Goal: Use online tool/utility: Utilize a website feature to perform a specific function

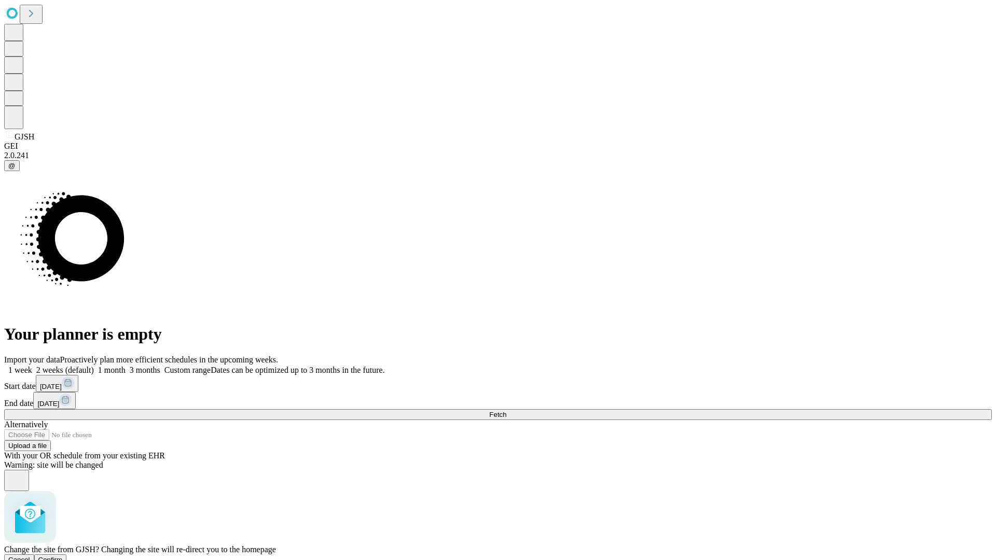
click at [63, 556] on span "Confirm" at bounding box center [50, 560] width 24 height 8
click at [32, 366] on label "1 week" at bounding box center [18, 370] width 28 height 9
click at [506, 411] on span "Fetch" at bounding box center [497, 415] width 17 height 8
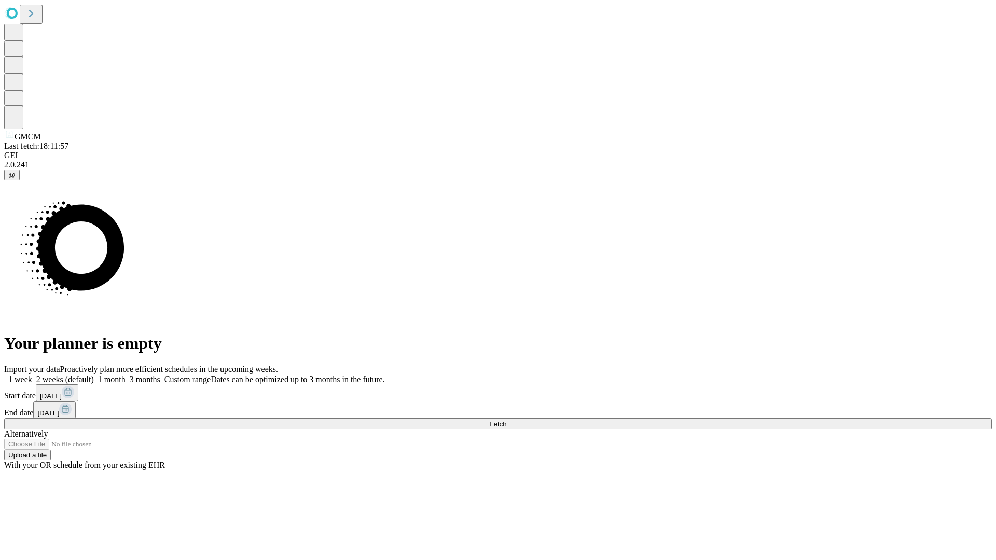
click at [32, 375] on label "1 week" at bounding box center [18, 379] width 28 height 9
click at [506, 420] on span "Fetch" at bounding box center [497, 424] width 17 height 8
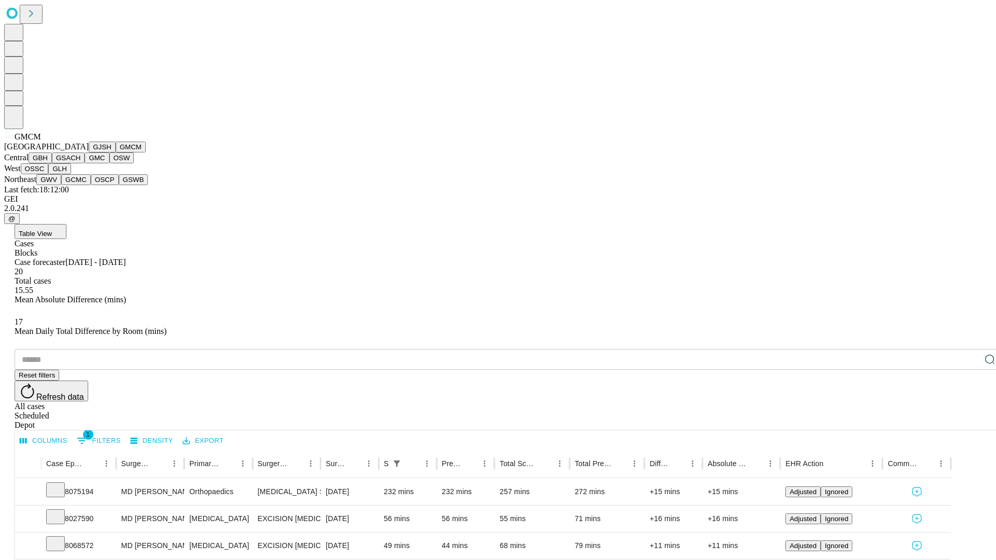
click at [52, 163] on button "GBH" at bounding box center [40, 157] width 23 height 11
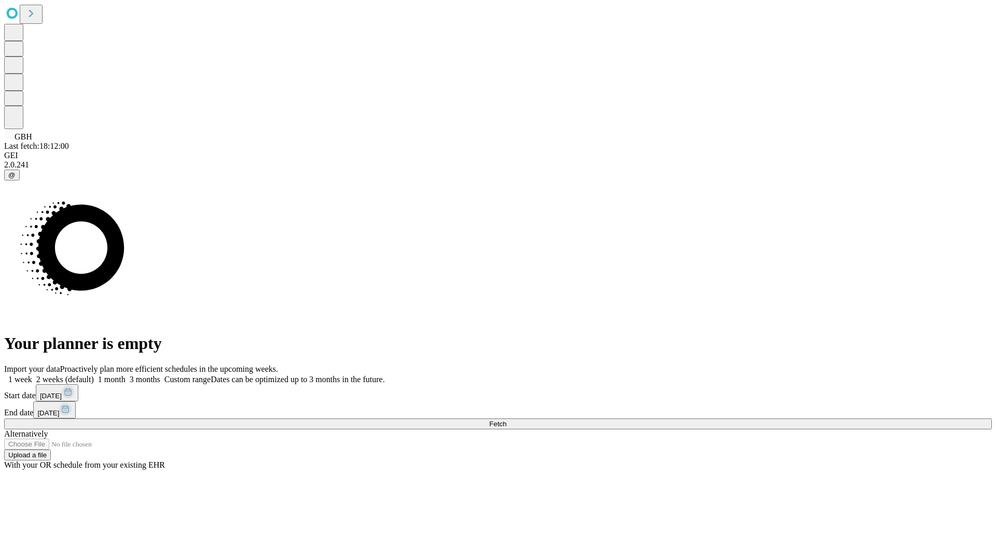
click at [32, 375] on label "1 week" at bounding box center [18, 379] width 28 height 9
click at [506, 420] on span "Fetch" at bounding box center [497, 424] width 17 height 8
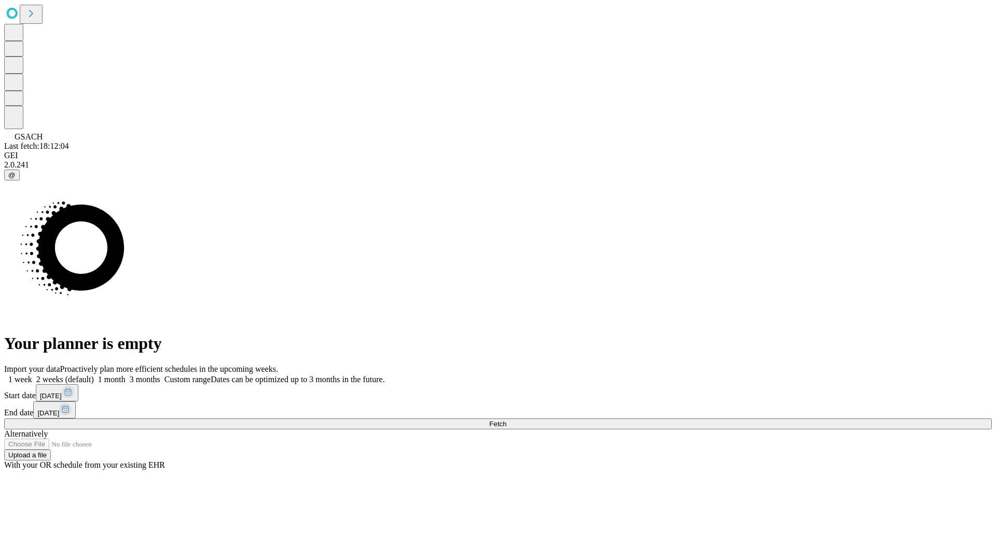
click at [506, 420] on span "Fetch" at bounding box center [497, 424] width 17 height 8
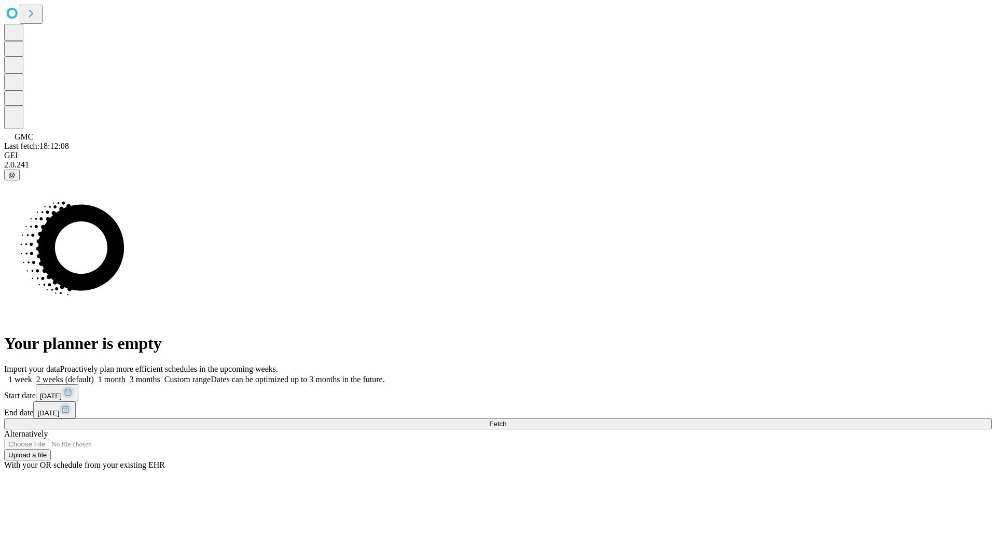
click at [32, 375] on label "1 week" at bounding box center [18, 379] width 28 height 9
click at [506, 420] on span "Fetch" at bounding box center [497, 424] width 17 height 8
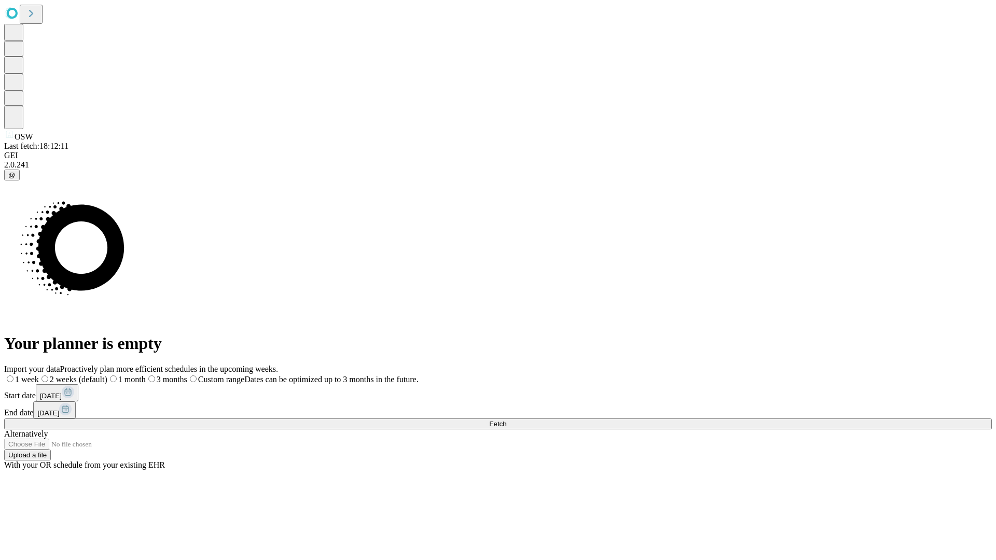
click at [39, 375] on label "1 week" at bounding box center [21, 379] width 35 height 9
click at [506, 420] on span "Fetch" at bounding box center [497, 424] width 17 height 8
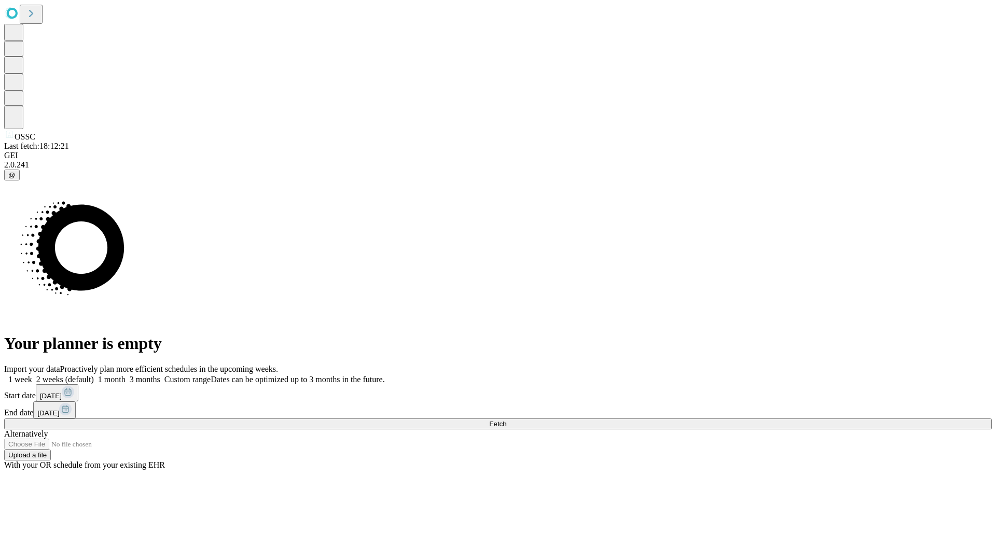
click at [506, 420] on span "Fetch" at bounding box center [497, 424] width 17 height 8
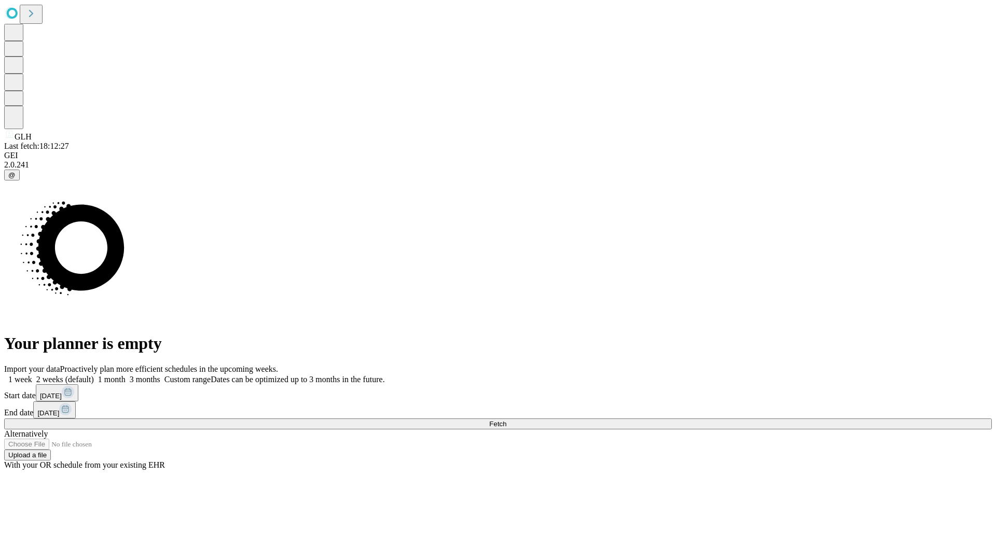
click at [32, 375] on label "1 week" at bounding box center [18, 379] width 28 height 9
click at [506, 420] on span "Fetch" at bounding box center [497, 424] width 17 height 8
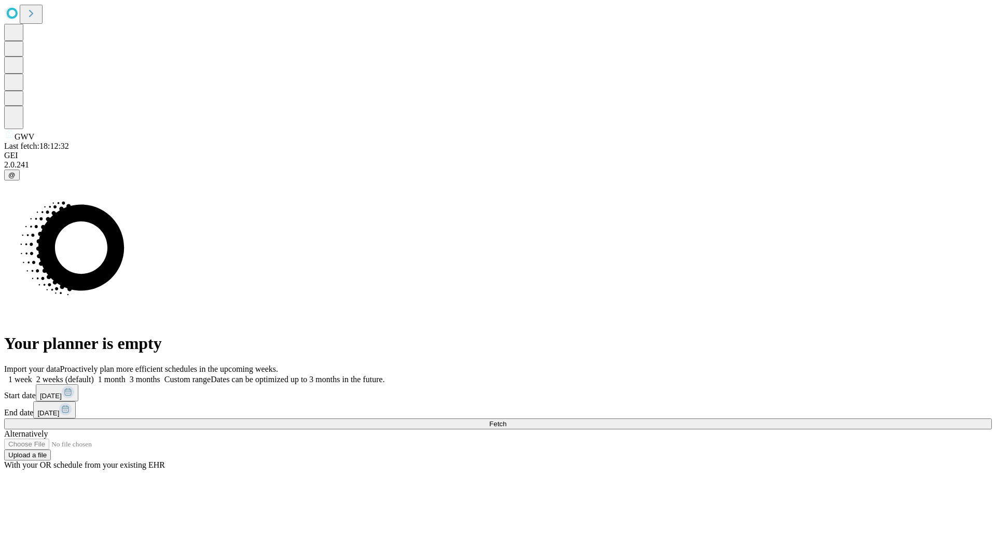
click at [32, 375] on label "1 week" at bounding box center [18, 379] width 28 height 9
click at [506, 420] on span "Fetch" at bounding box center [497, 424] width 17 height 8
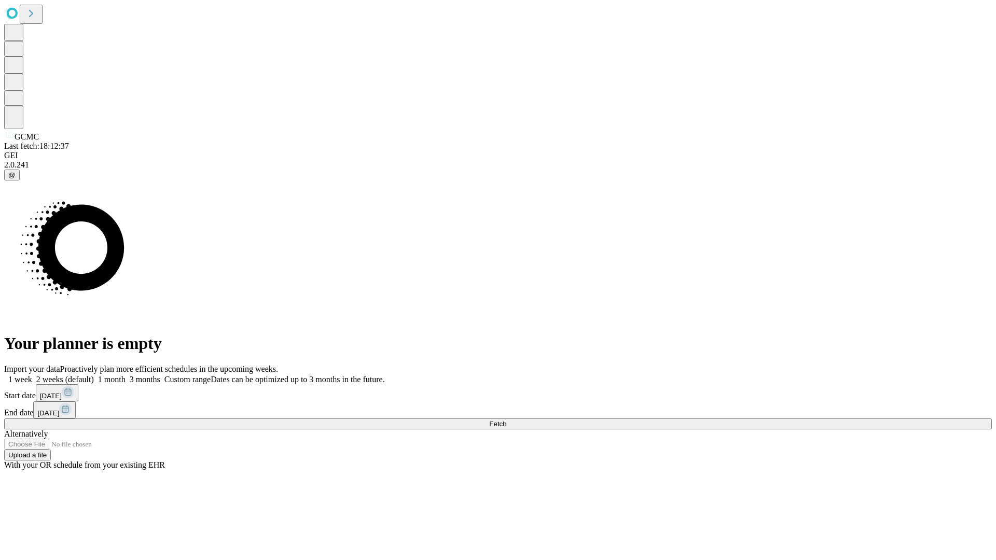
click at [506, 420] on span "Fetch" at bounding box center [497, 424] width 17 height 8
